Goal: Task Accomplishment & Management: Manage account settings

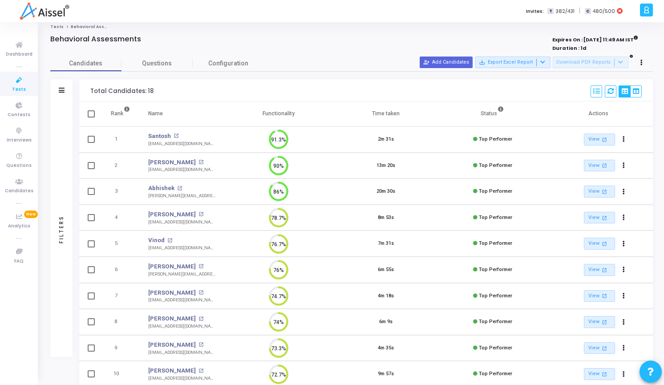
click at [15, 88] on span "Tests" at bounding box center [19, 90] width 14 height 8
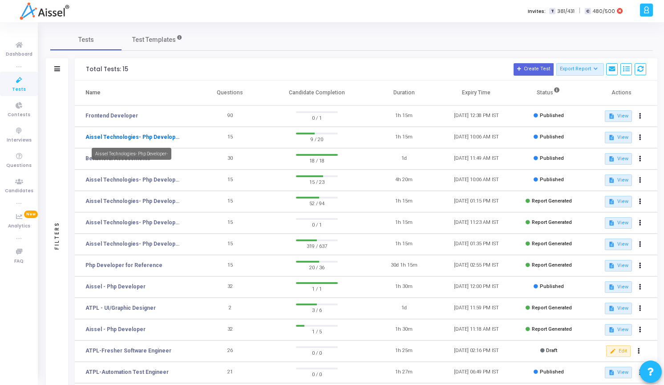
click at [122, 137] on link "Aissel Technologies- Php Developer-" at bounding box center [132, 137] width 94 height 8
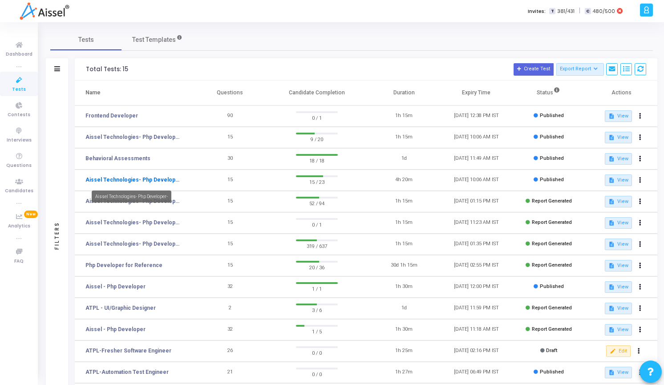
click at [148, 183] on link "Aissel Technologies- Php Developer-" at bounding box center [132, 180] width 94 height 8
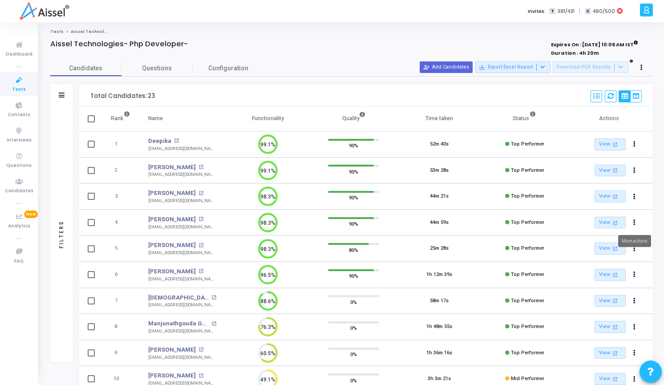
click at [633, 251] on mat-tooltip-component "More actions" at bounding box center [634, 241] width 45 height 24
click at [634, 248] on icon "Actions" at bounding box center [634, 248] width 2 height 4
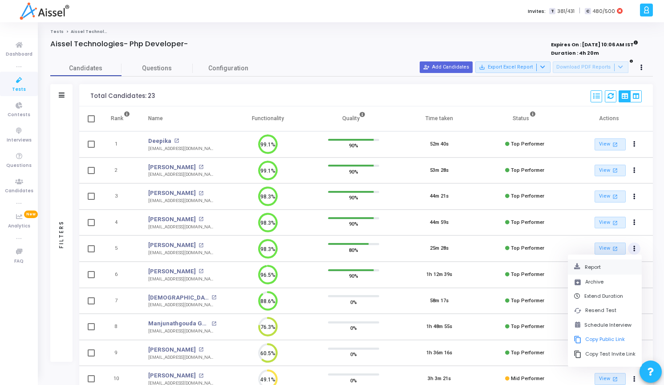
click at [597, 270] on button "Report" at bounding box center [604, 267] width 62 height 8
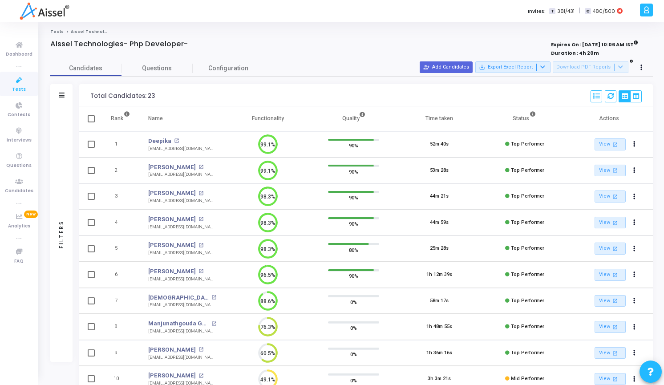
click at [22, 79] on icon at bounding box center [19, 80] width 19 height 11
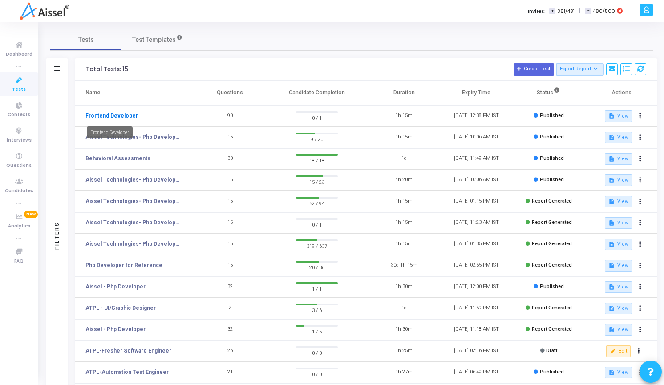
click at [111, 114] on link "Frontend Developer" at bounding box center [111, 116] width 52 height 8
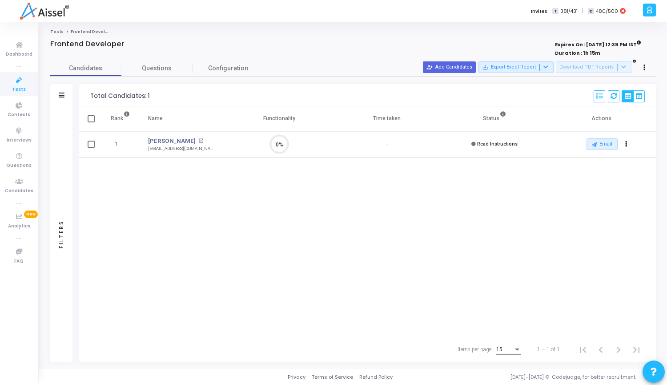
scroll to position [4, 4]
